Goal: Information Seeking & Learning: Learn about a topic

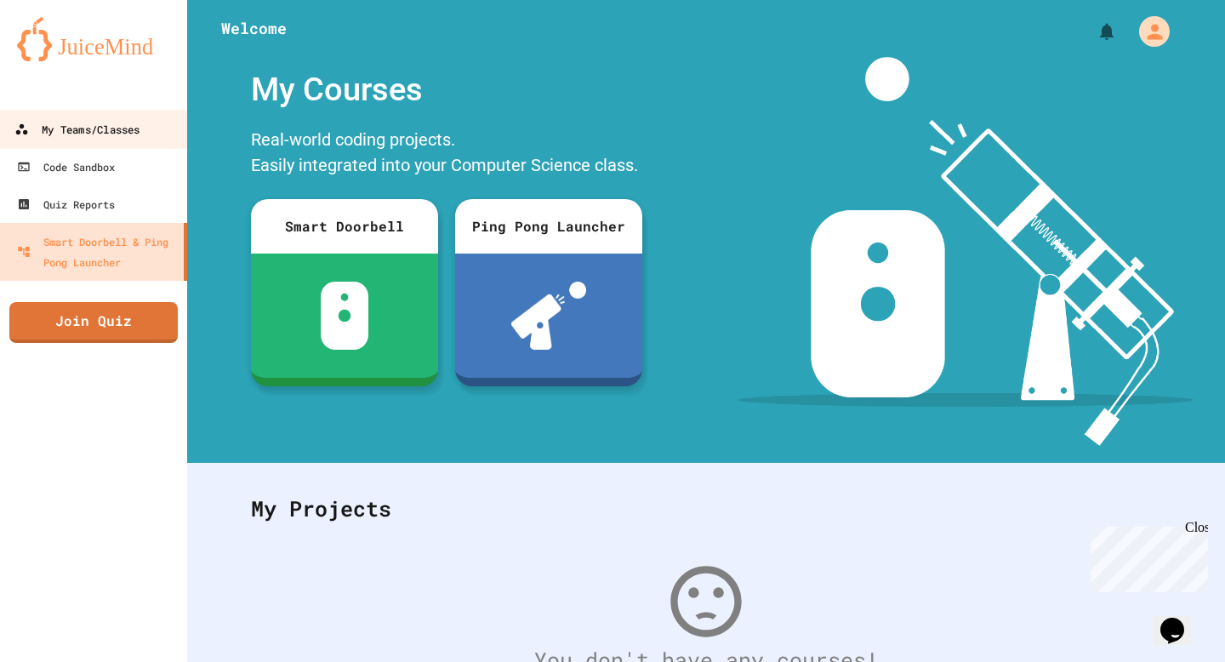
click at [25, 128] on icon at bounding box center [21, 129] width 14 height 14
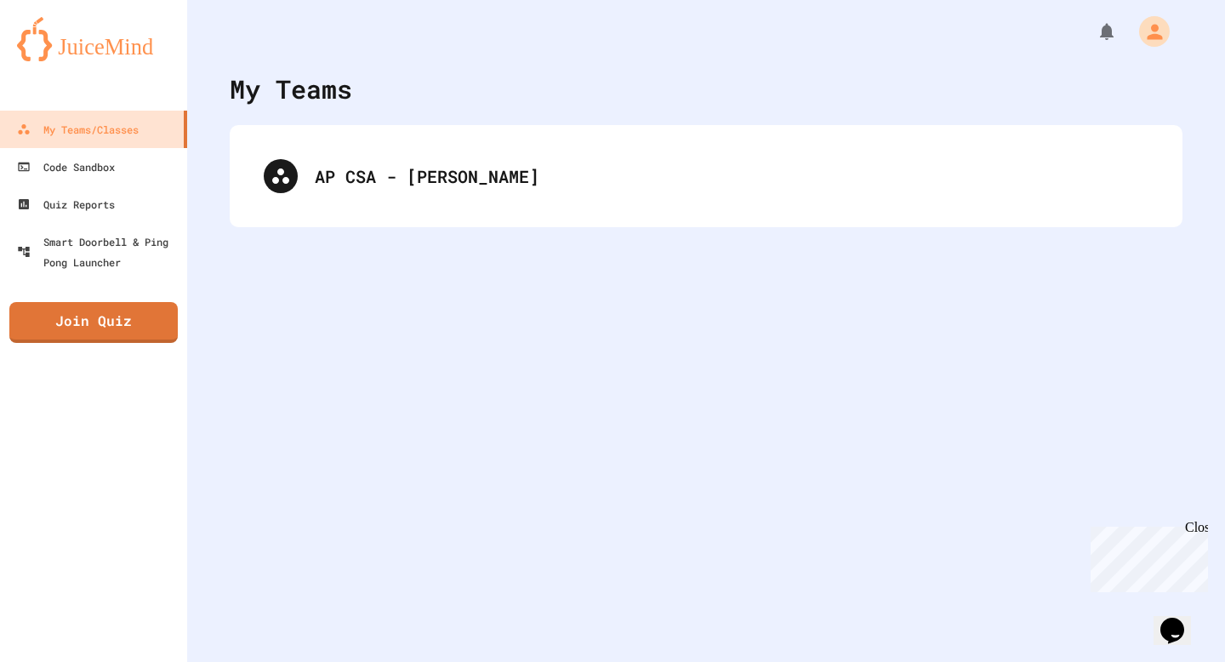
click at [377, 88] on div "My Teams" at bounding box center [706, 89] width 952 height 38
click at [396, 135] on div "AP CSA - [PERSON_NAME]" at bounding box center [706, 176] width 952 height 102
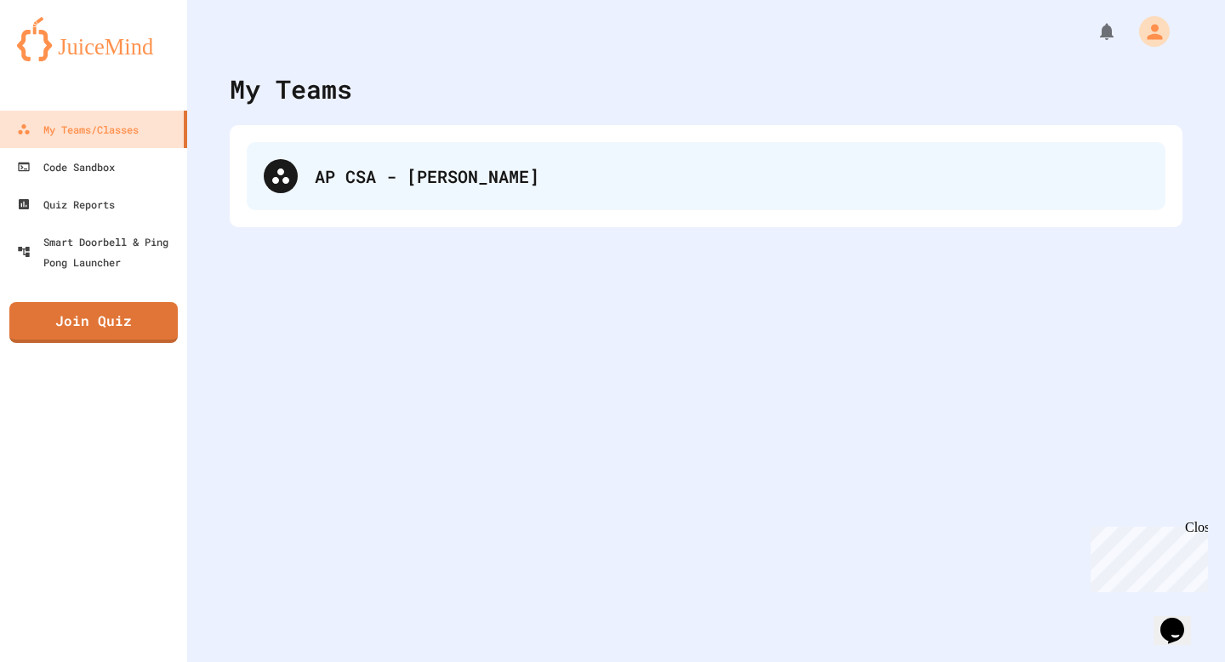
click at [433, 168] on div "AP CSA - [PERSON_NAME]" at bounding box center [731, 176] width 833 height 26
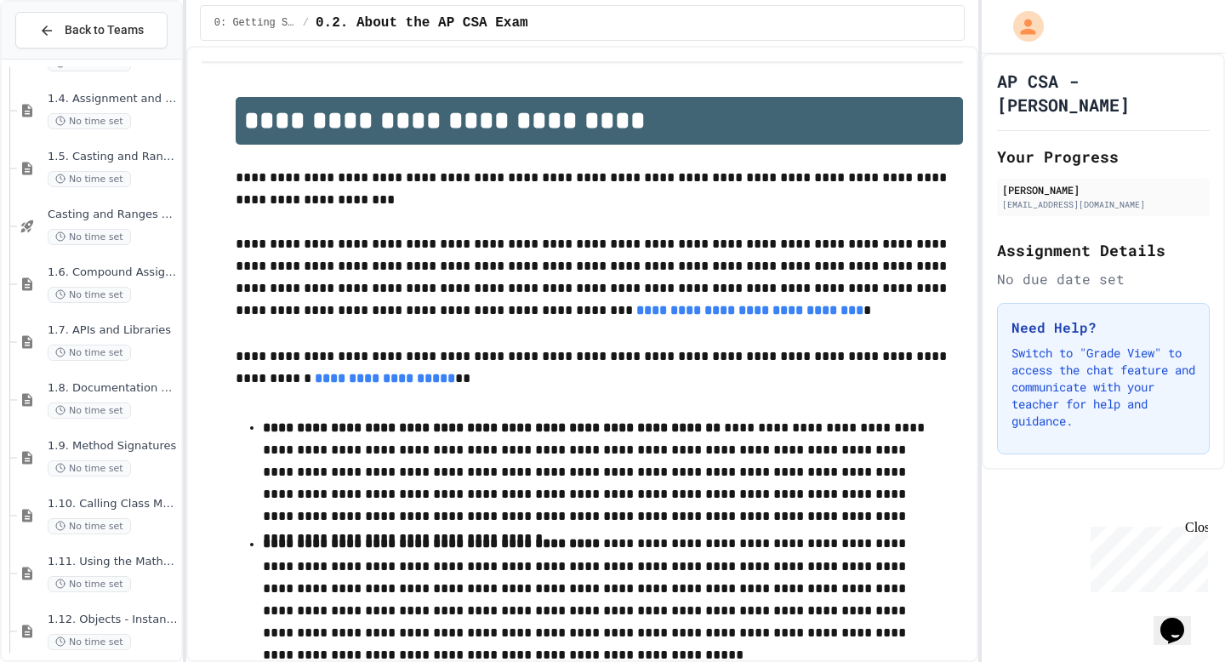
scroll to position [476, 0]
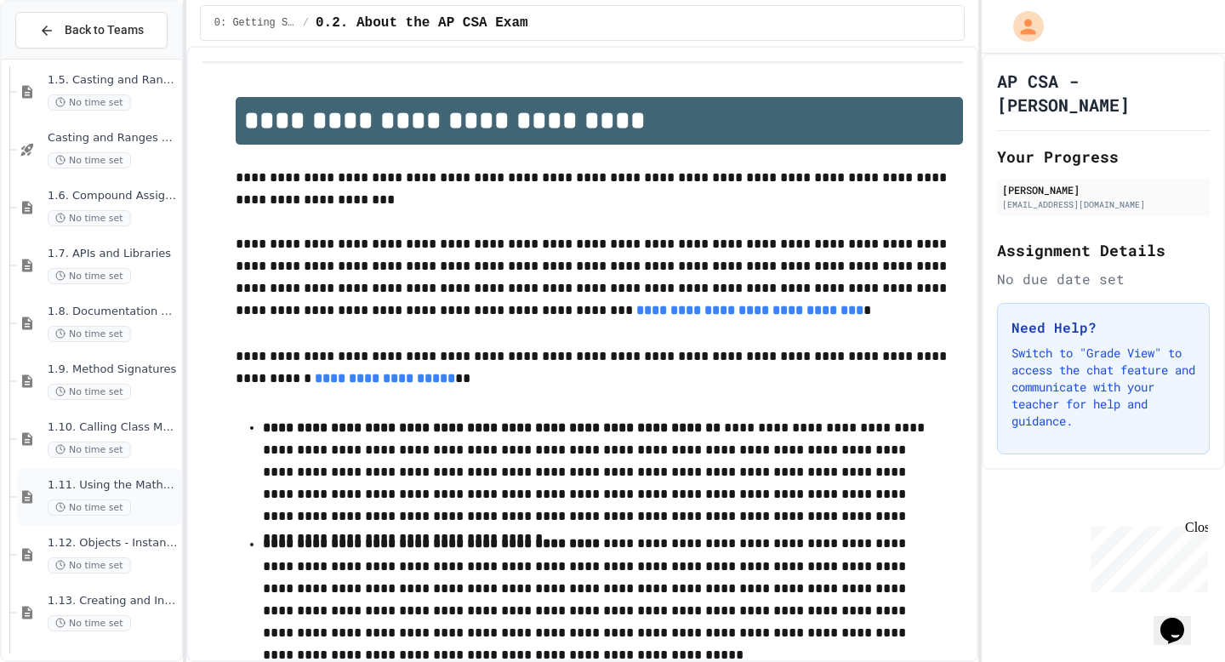
click at [147, 486] on span "1.11. Using the Math Class" at bounding box center [113, 485] width 130 height 14
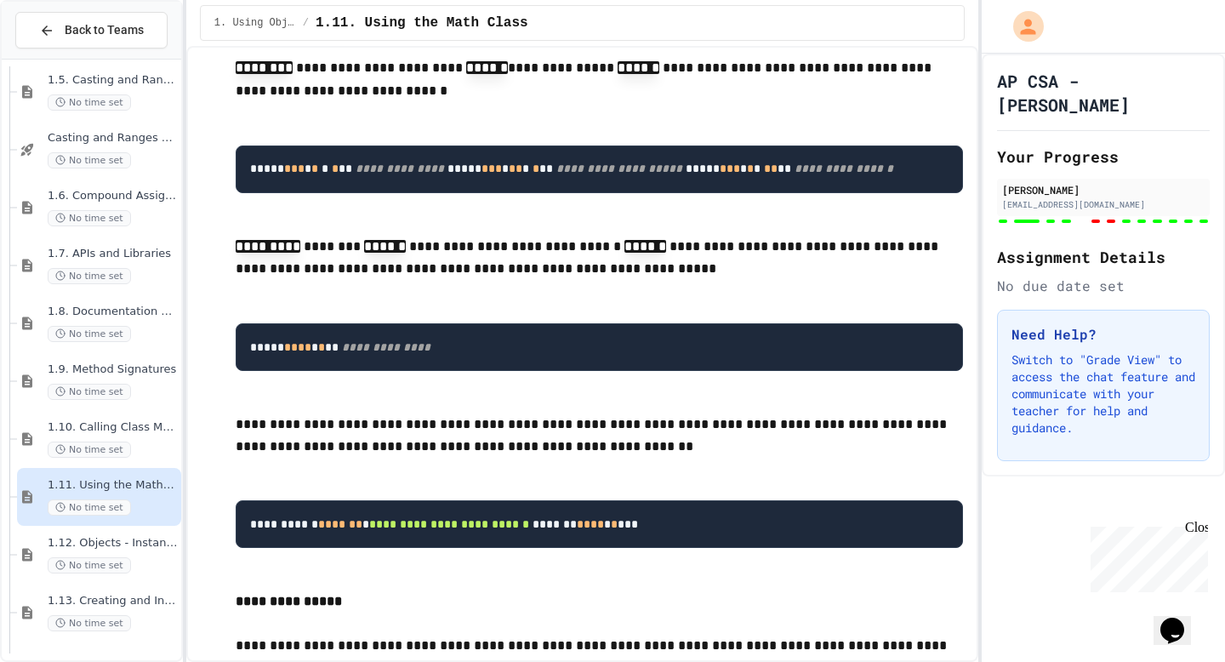
scroll to position [1239, 0]
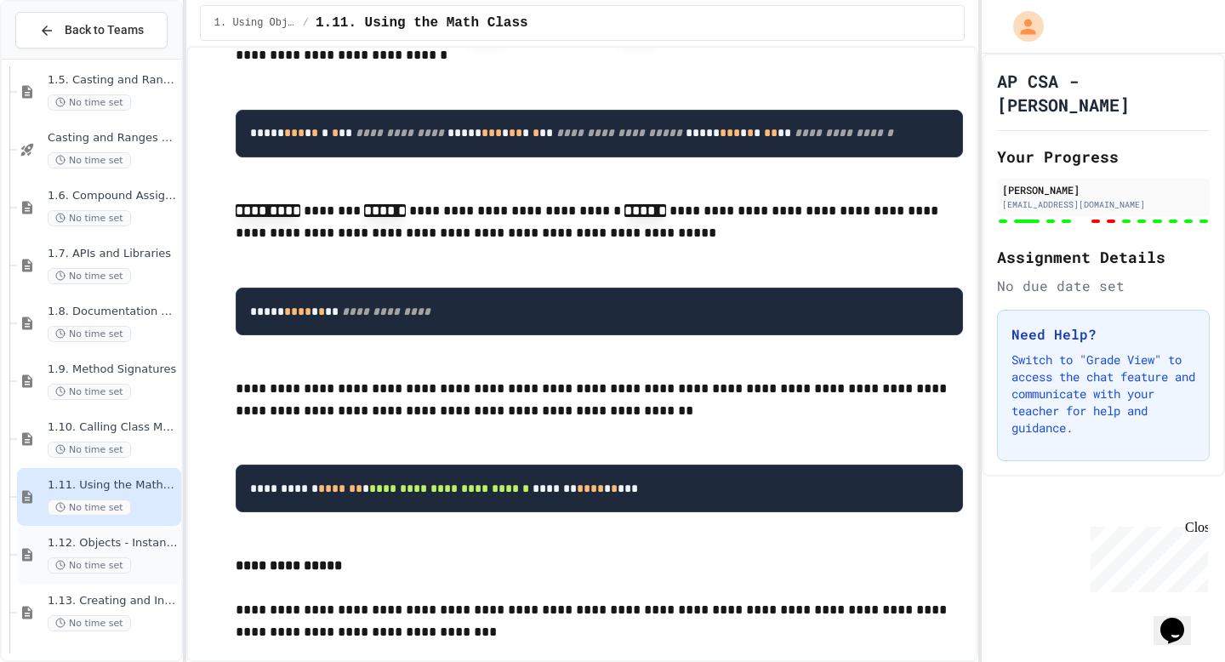
click at [150, 531] on div "1.12. Objects - Instances of Classes No time set" at bounding box center [99, 555] width 164 height 58
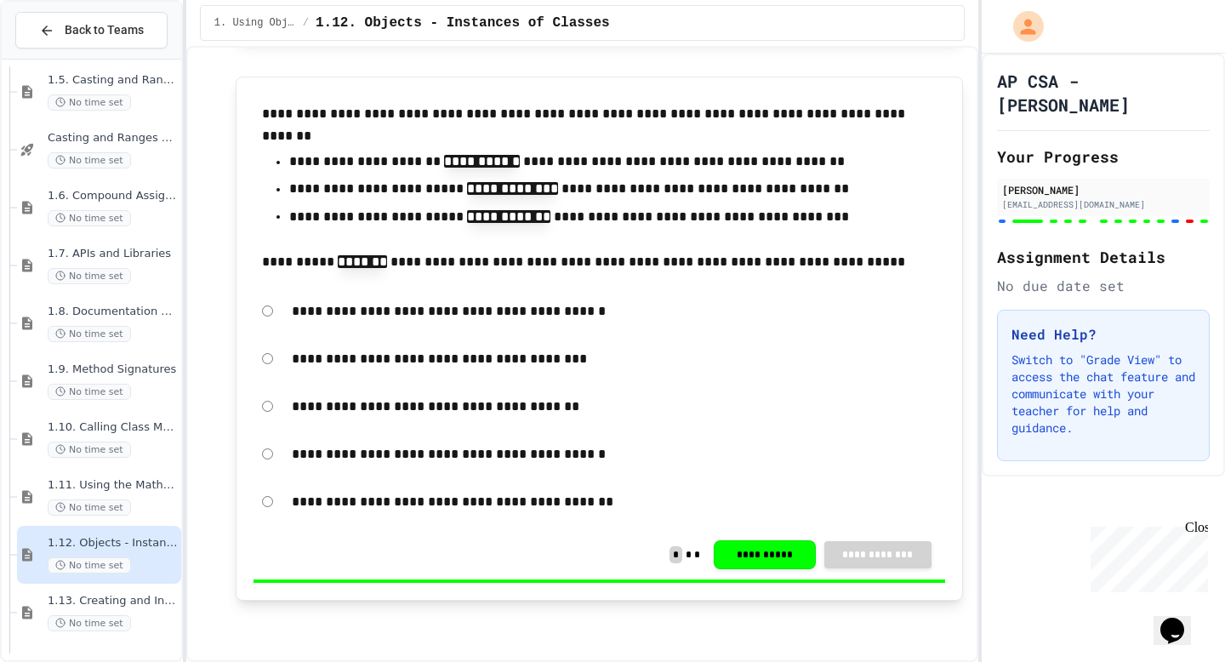
scroll to position [15956, 0]
click at [154, 600] on span "1.13. Creating and Initializing Objects: Constructors" at bounding box center [113, 601] width 130 height 14
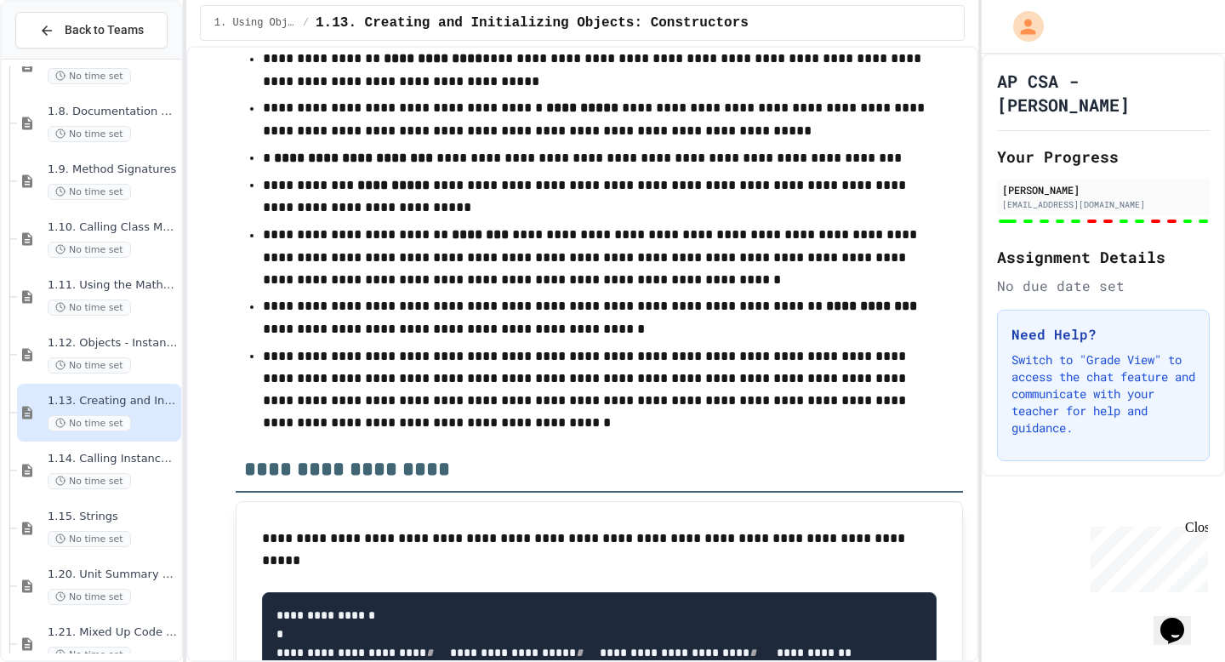
scroll to position [687, 0]
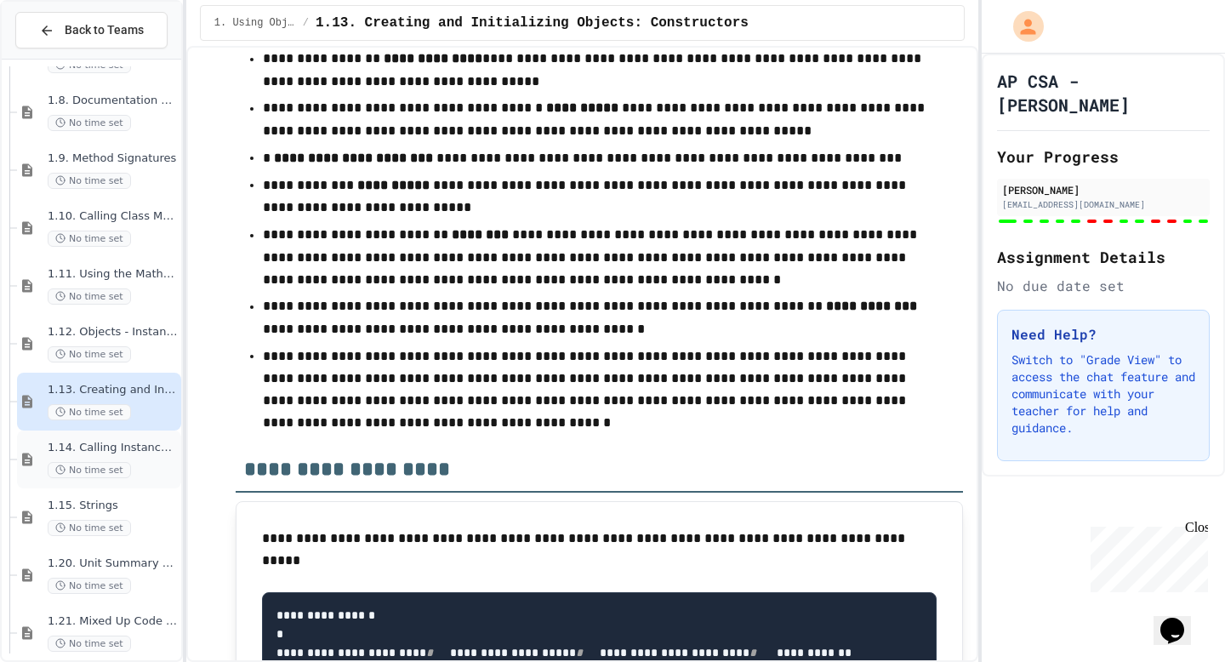
click at [133, 466] on div "No time set" at bounding box center [113, 470] width 130 height 16
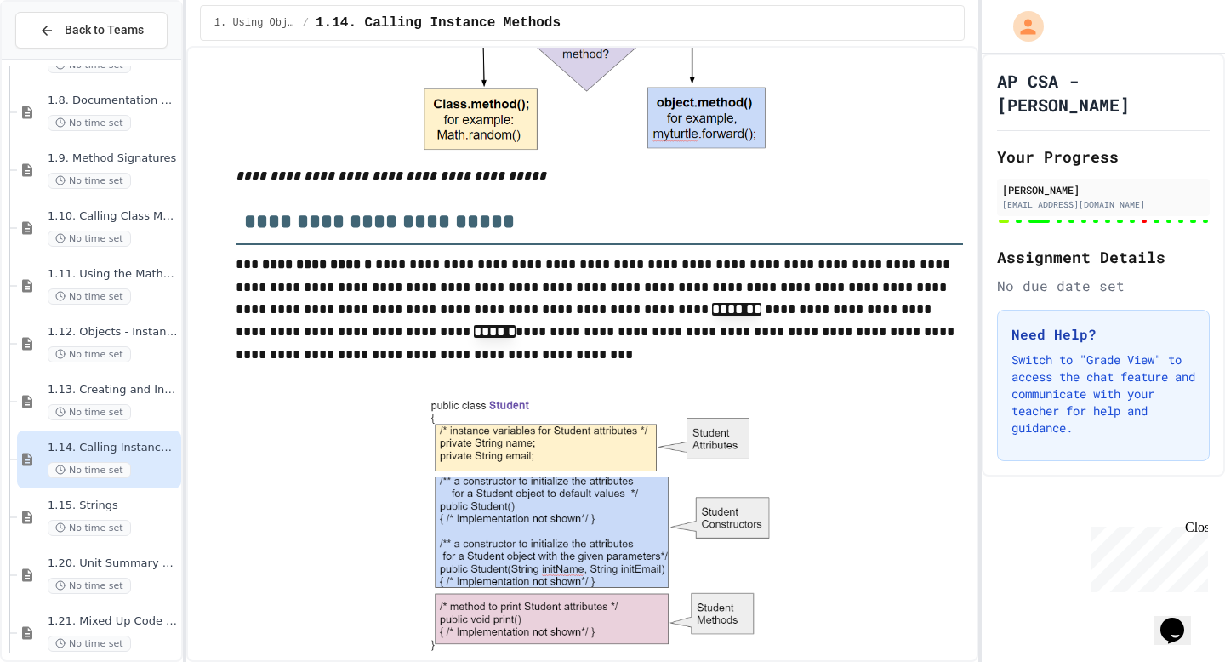
scroll to position [805, 0]
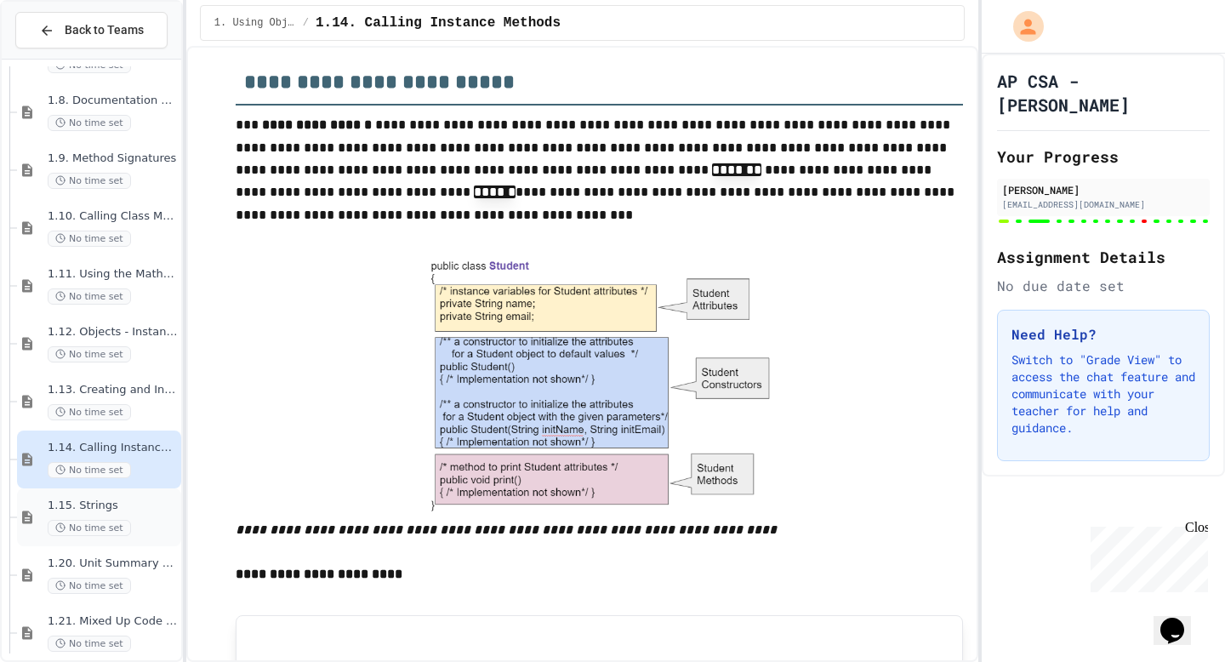
click at [141, 503] on span "1.15. Strings" at bounding box center [113, 505] width 130 height 14
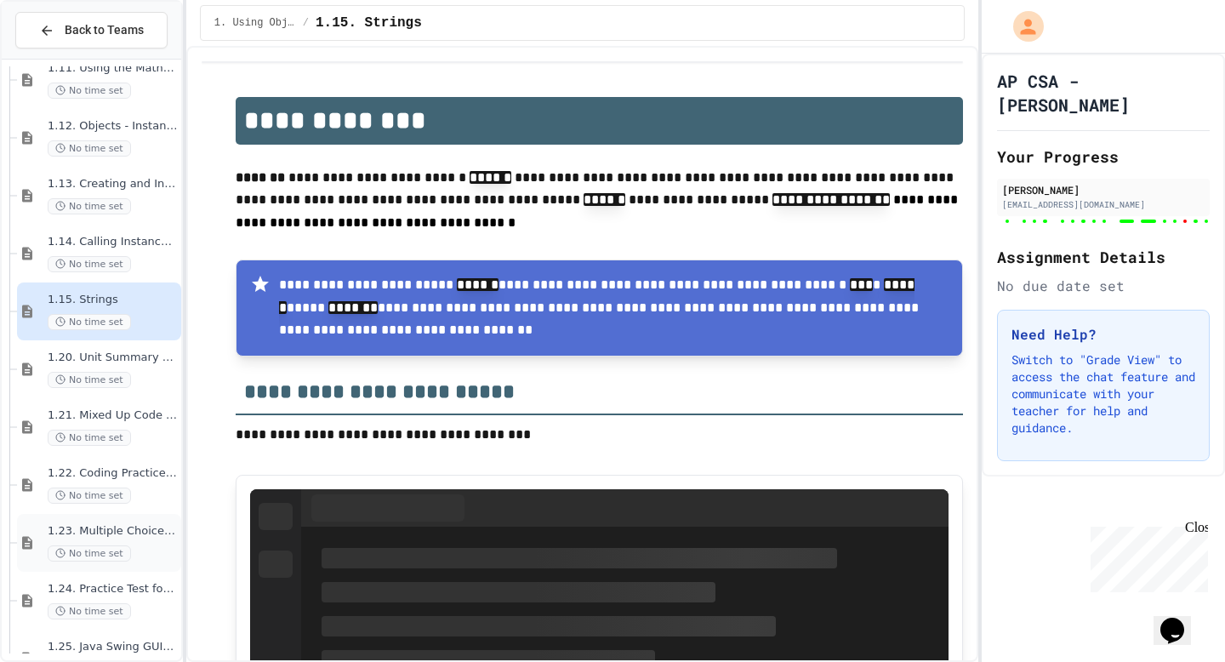
scroll to position [995, 0]
